Goal: Task Accomplishment & Management: Use online tool/utility

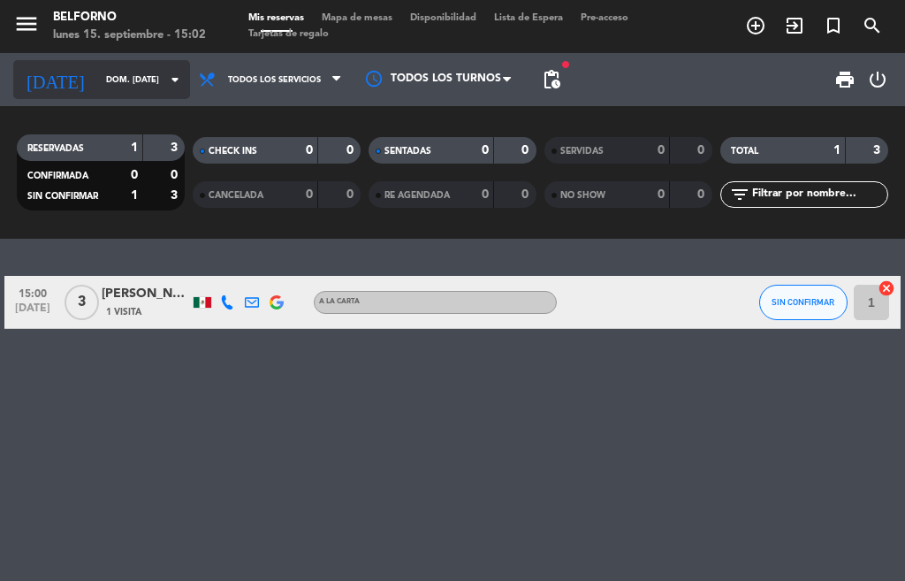
click at [120, 87] on input "dom. [DATE]" at bounding box center [155, 79] width 116 height 27
click at [121, 84] on input "dom. [DATE]" at bounding box center [155, 79] width 116 height 27
click at [148, 86] on input "dom. [DATE]" at bounding box center [155, 79] width 116 height 27
click at [144, 83] on input "dom. [DATE]" at bounding box center [155, 79] width 116 height 27
click at [164, 71] on icon "arrow_drop_down" at bounding box center [174, 79] width 21 height 21
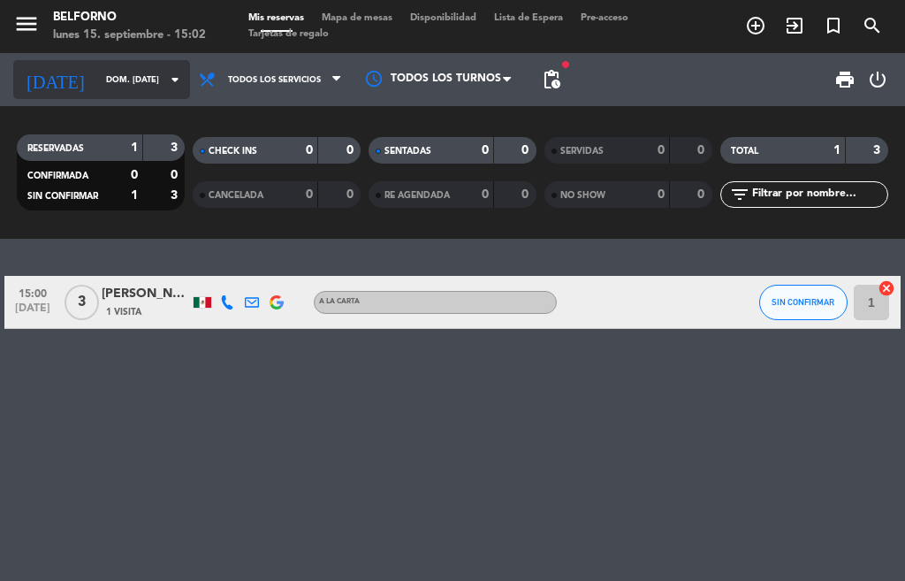
click at [164, 85] on icon "arrow_drop_down" at bounding box center [174, 79] width 21 height 21
click at [164, 80] on icon "arrow_drop_down" at bounding box center [174, 79] width 21 height 21
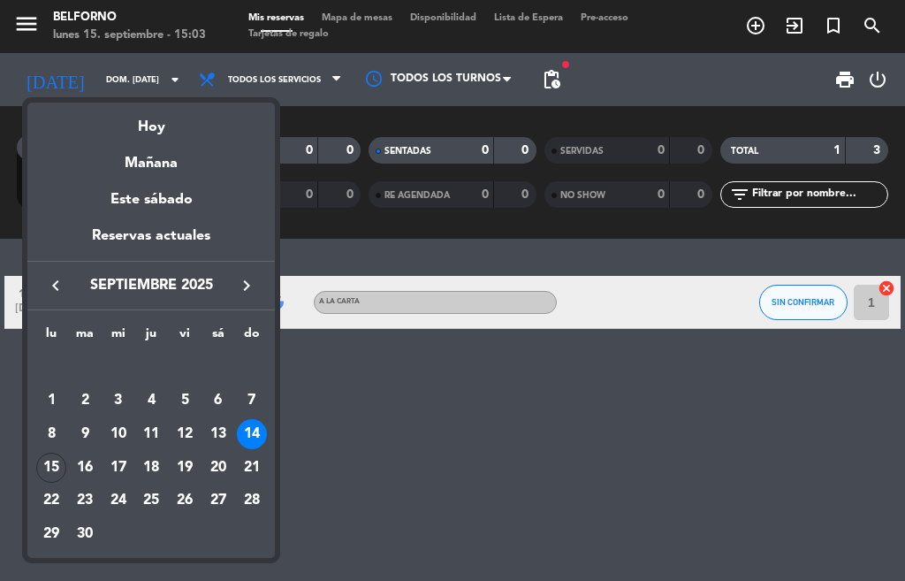
click at [146, 130] on div "Hoy" at bounding box center [150, 121] width 247 height 36
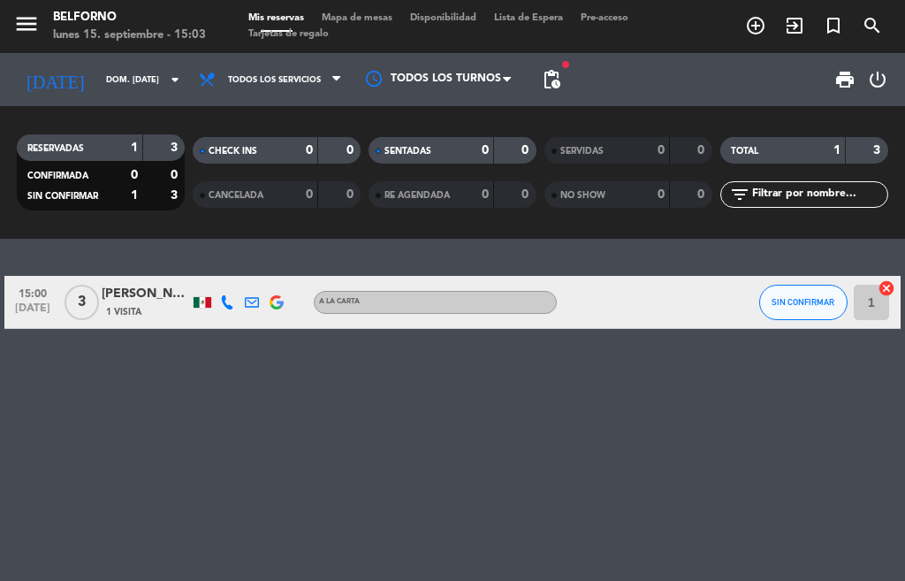
type input "lun. [DATE]"
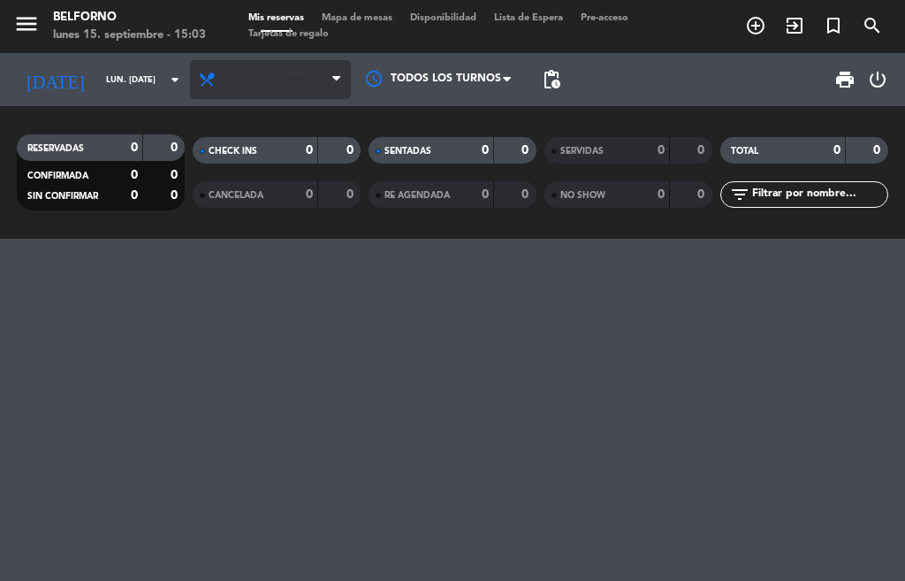
click at [265, 85] on span "Todos los servicios" at bounding box center [270, 79] width 161 height 39
